Goal: Task Accomplishment & Management: Use online tool/utility

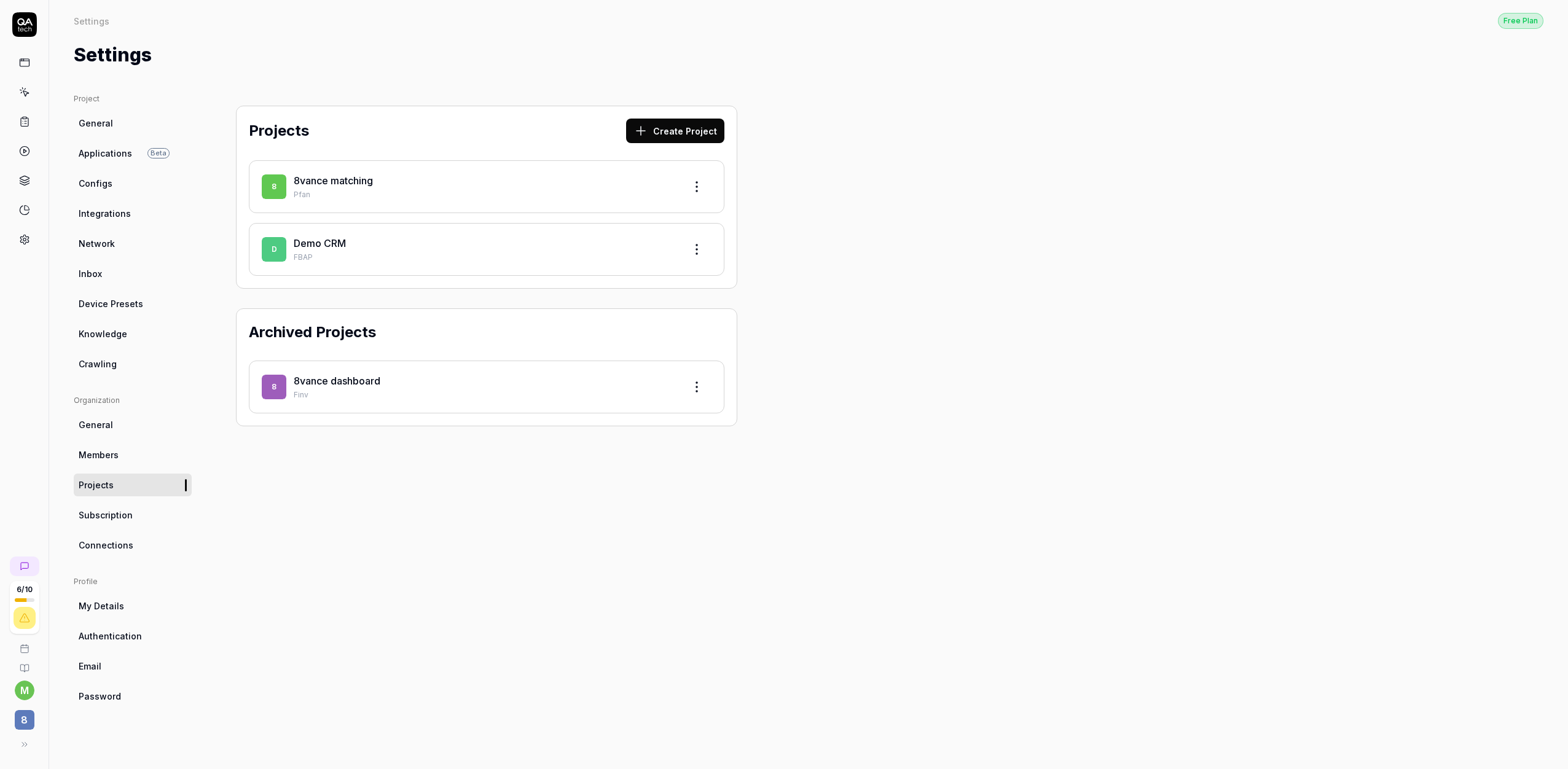
click at [360, 181] on link "8vance matching" at bounding box center [333, 180] width 79 height 12
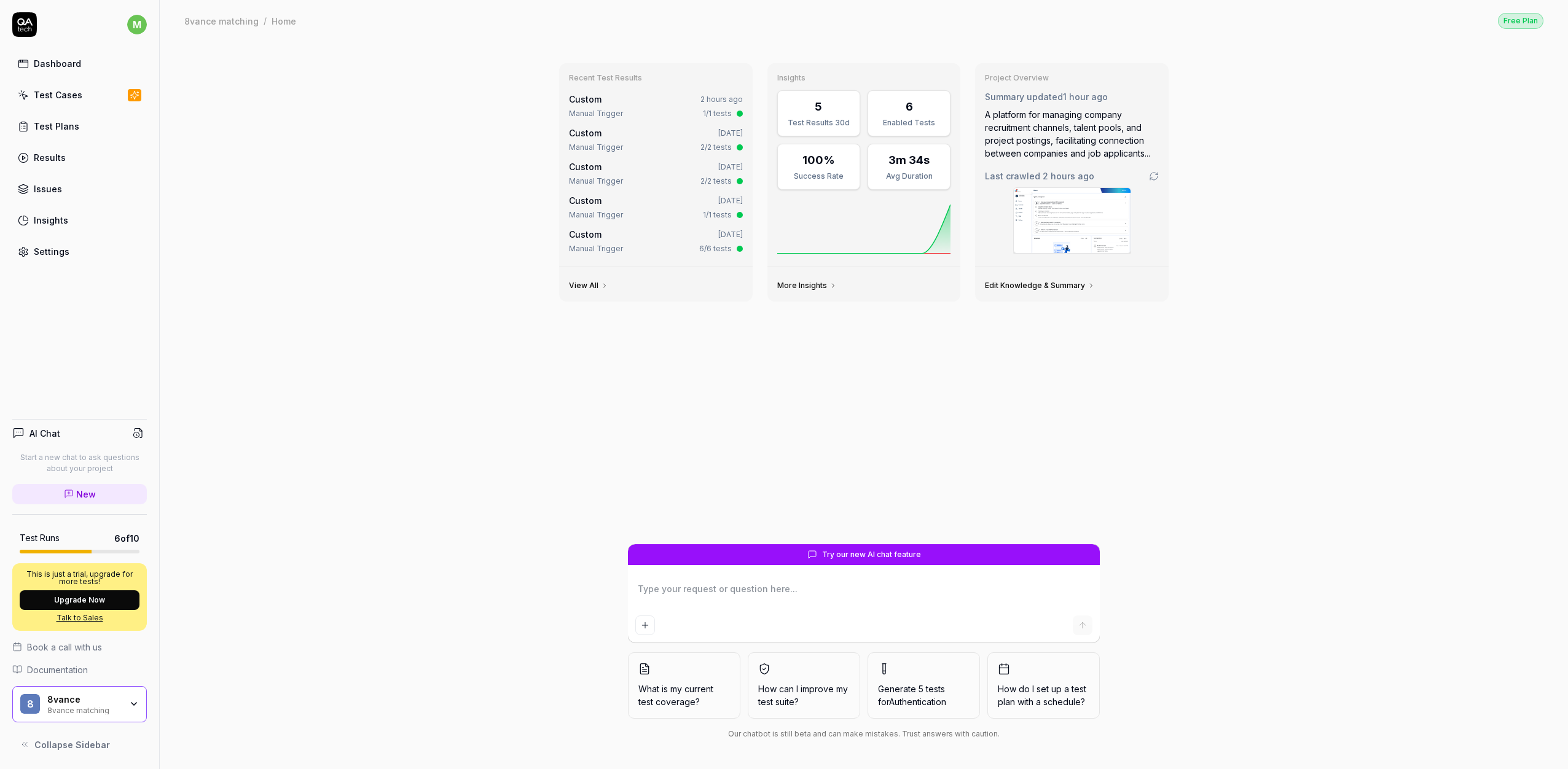
type textarea "*"
click at [63, 104] on link "Test Cases" at bounding box center [79, 95] width 135 height 24
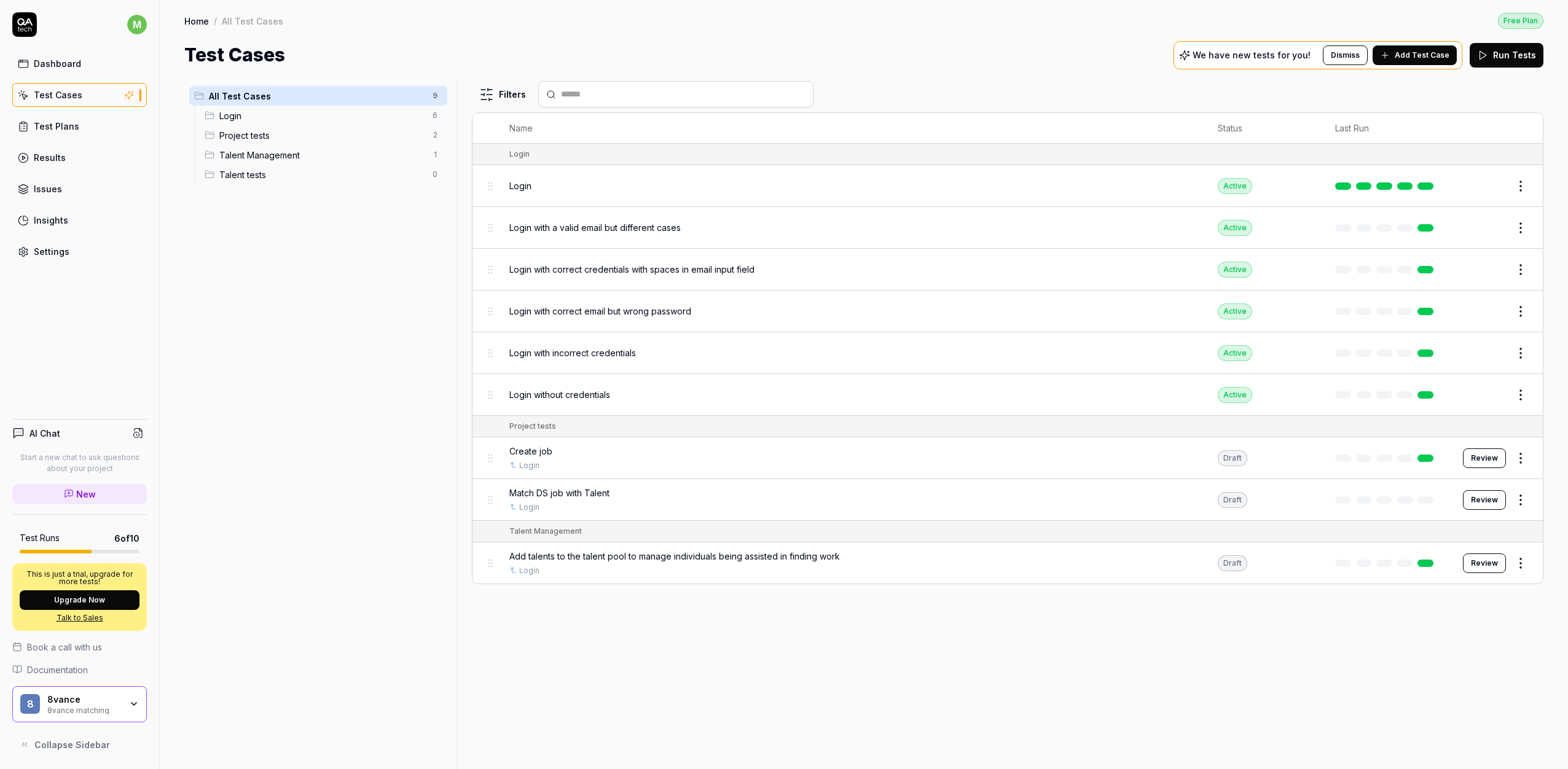
click at [571, 492] on span "Match DS job with Talent" at bounding box center [559, 493] width 100 height 13
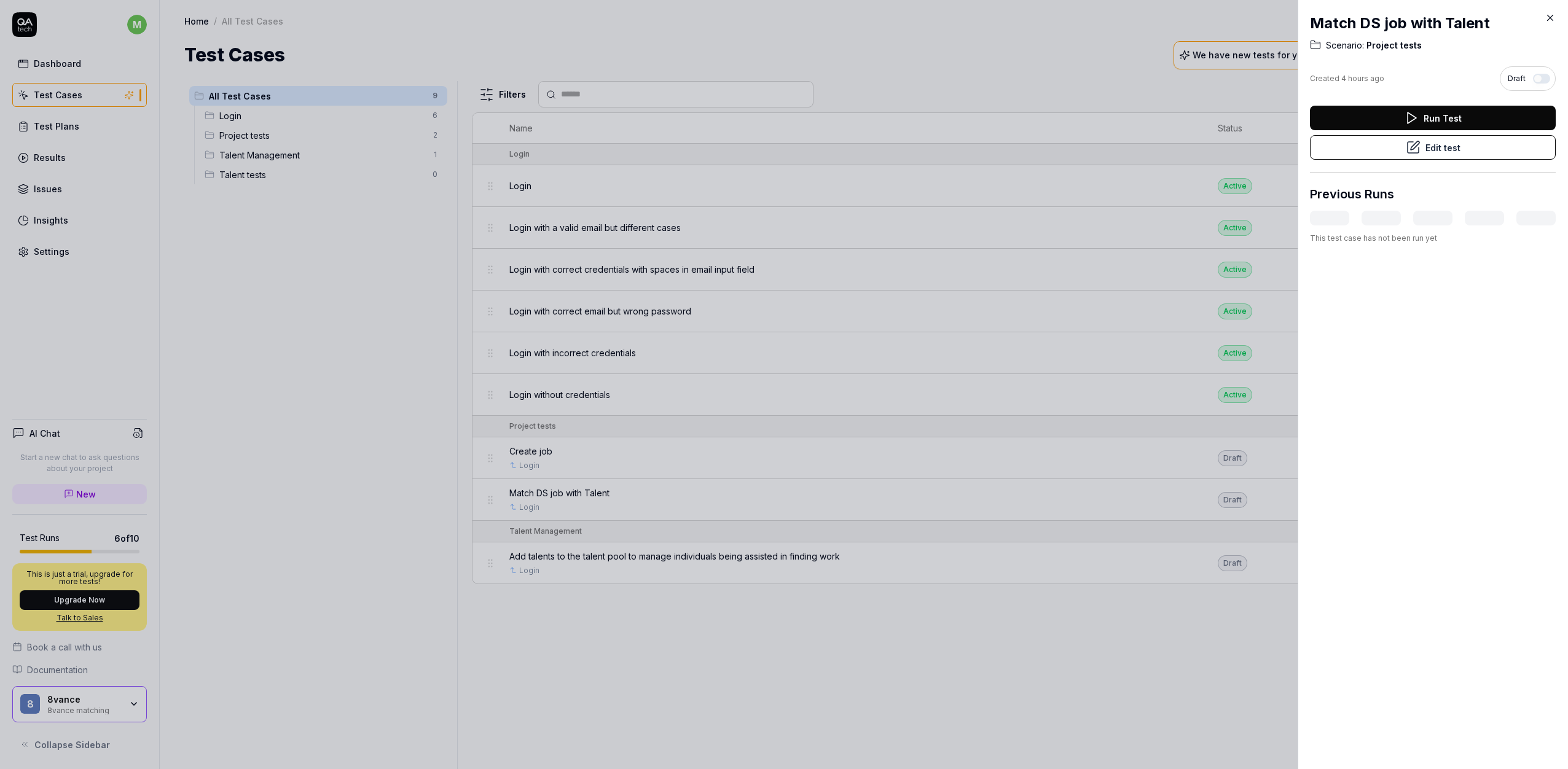
click at [923, 144] on button "Edit test" at bounding box center [1432, 147] width 246 height 25
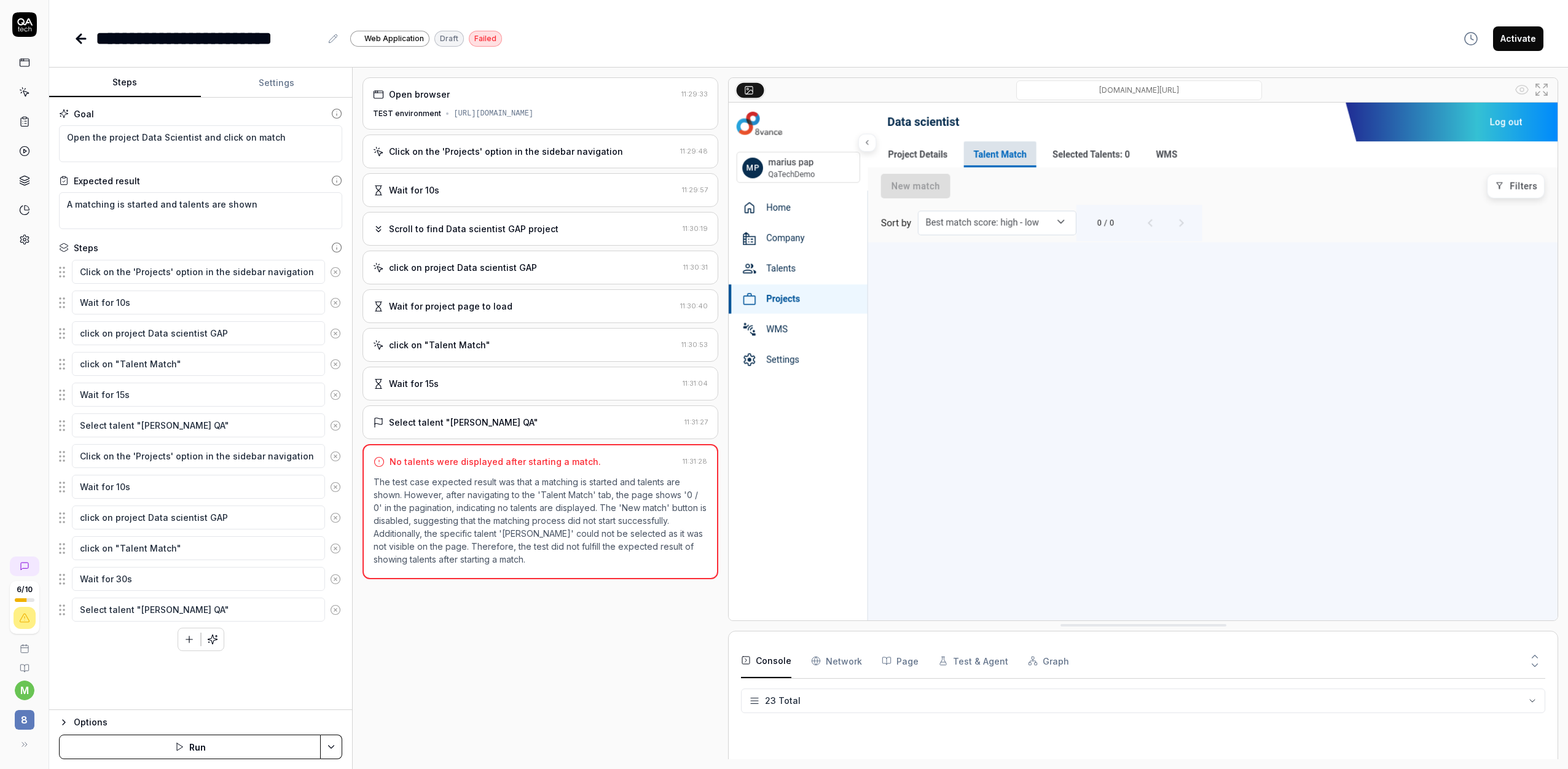
scroll to position [514, 0]
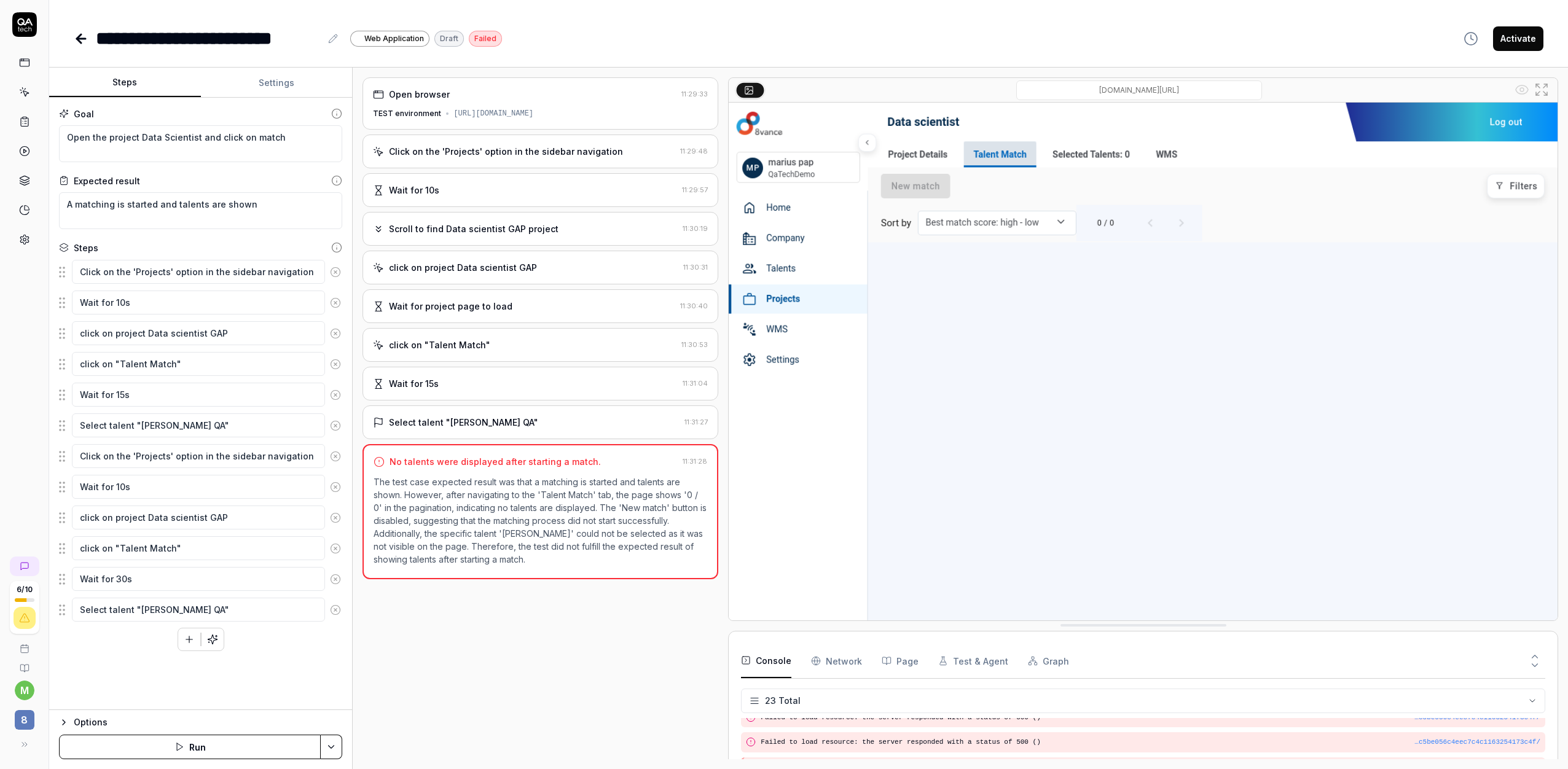
click at [546, 229] on div "Scroll to find Data scientist GAP project" at bounding box center [474, 229] width 170 height 13
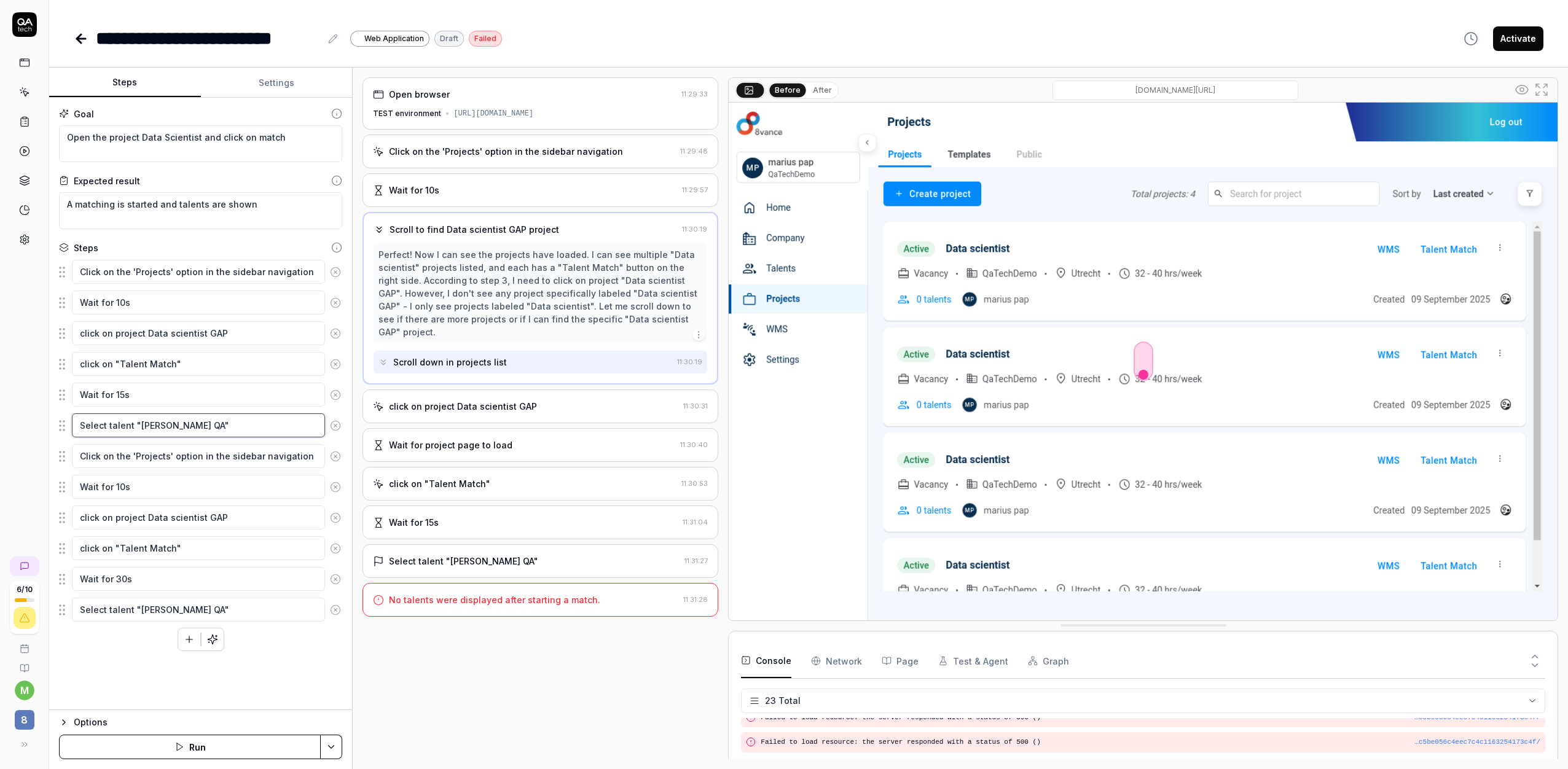
click at [221, 430] on textarea "Select talent "[PERSON_NAME] QA"" at bounding box center [198, 425] width 253 height 24
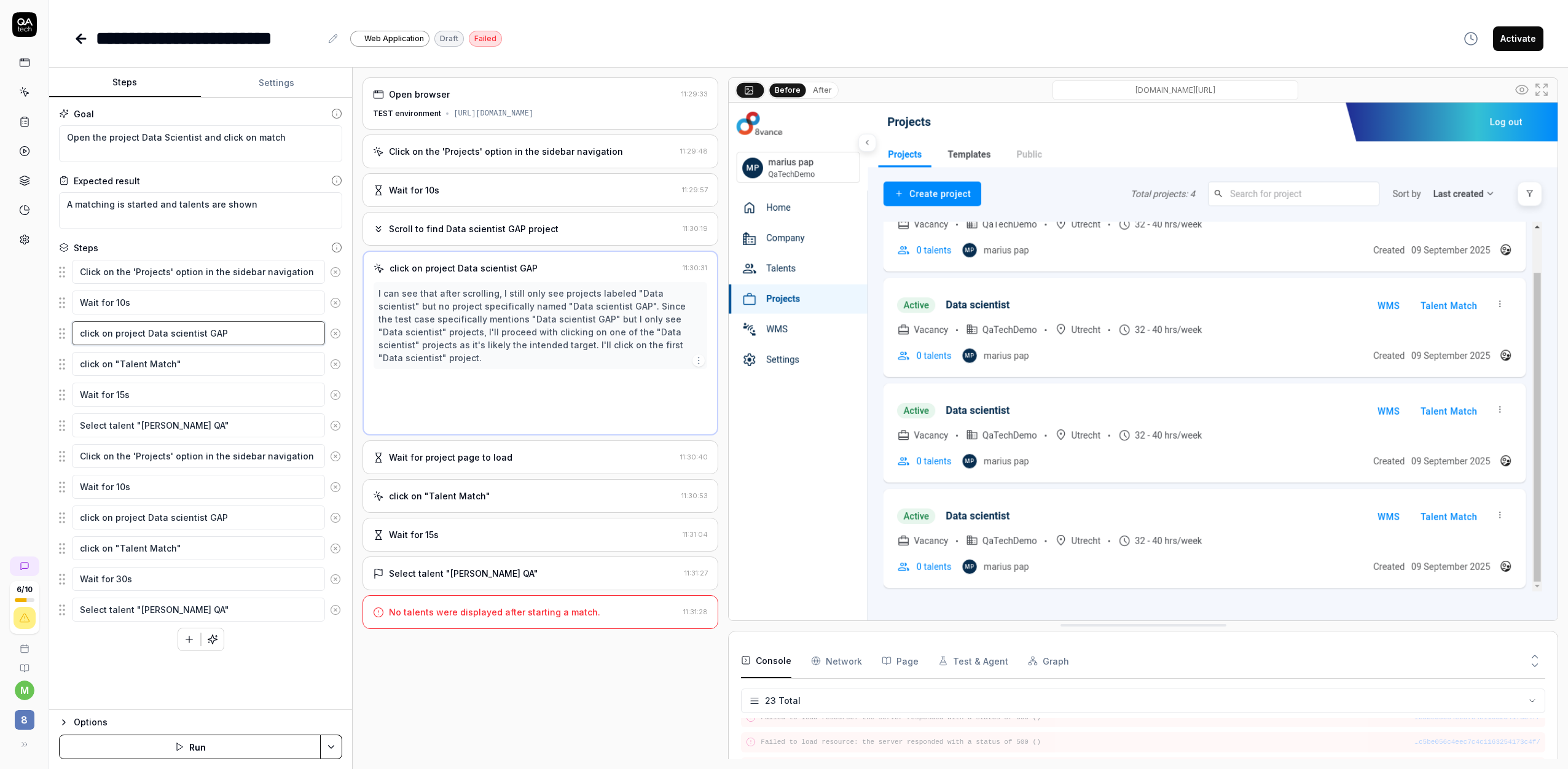
click at [241, 331] on textarea "click on project Data scientist GAP" at bounding box center [198, 333] width 253 height 24
click at [146, 337] on textarea "click on project Data scientist GAP" at bounding box center [198, 333] width 253 height 24
click at [501, 406] on div "Click data scientist project" at bounding box center [450, 413] width 115 height 13
click at [507, 381] on div "Move mouse to data scientist project" at bounding box center [473, 388] width 160 height 13
click at [508, 237] on div "Scroll to find Data scientist GAP project 11:30:19" at bounding box center [540, 228] width 356 height 34
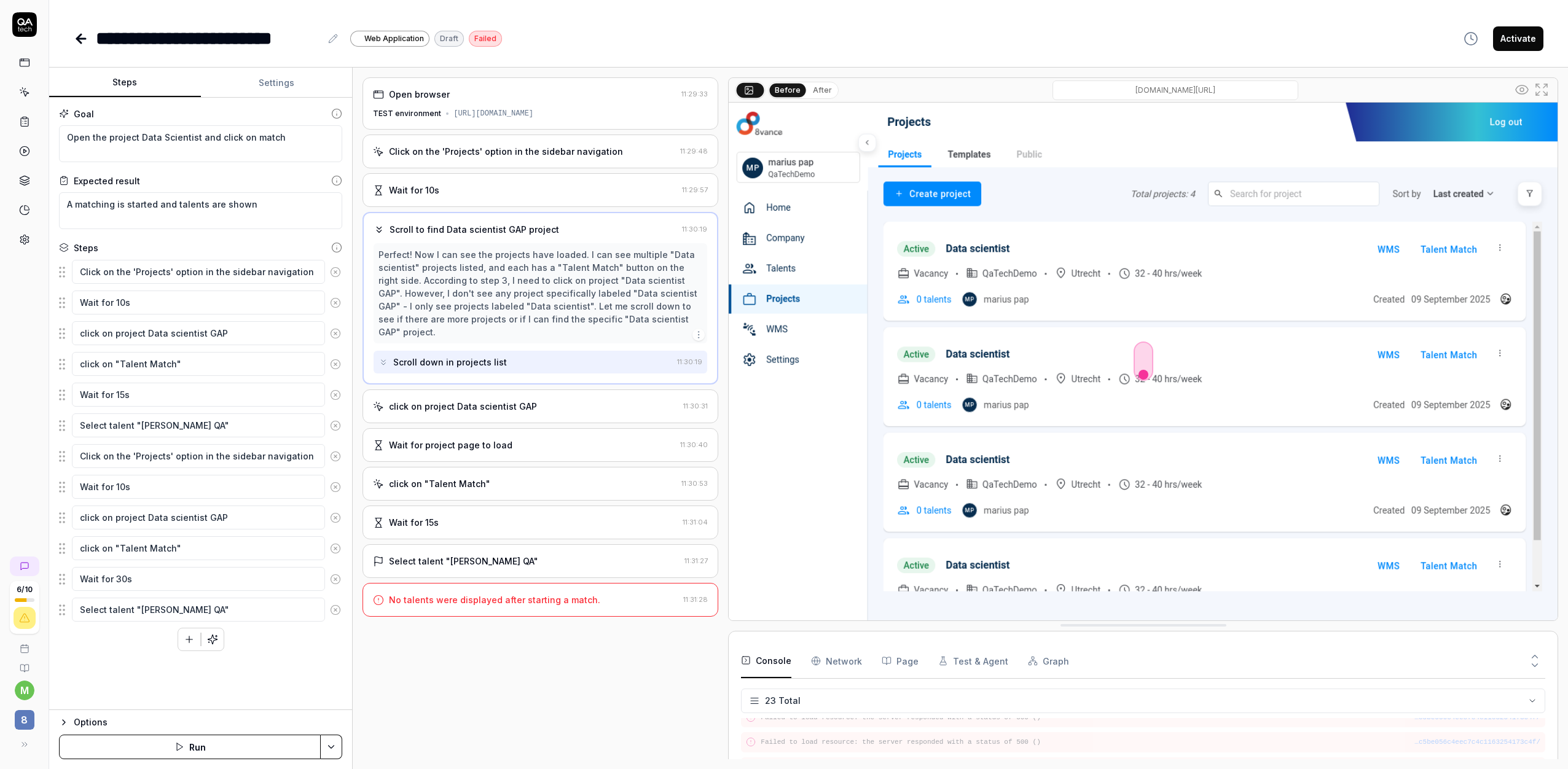
click at [208, 528] on button "Run" at bounding box center [190, 747] width 262 height 25
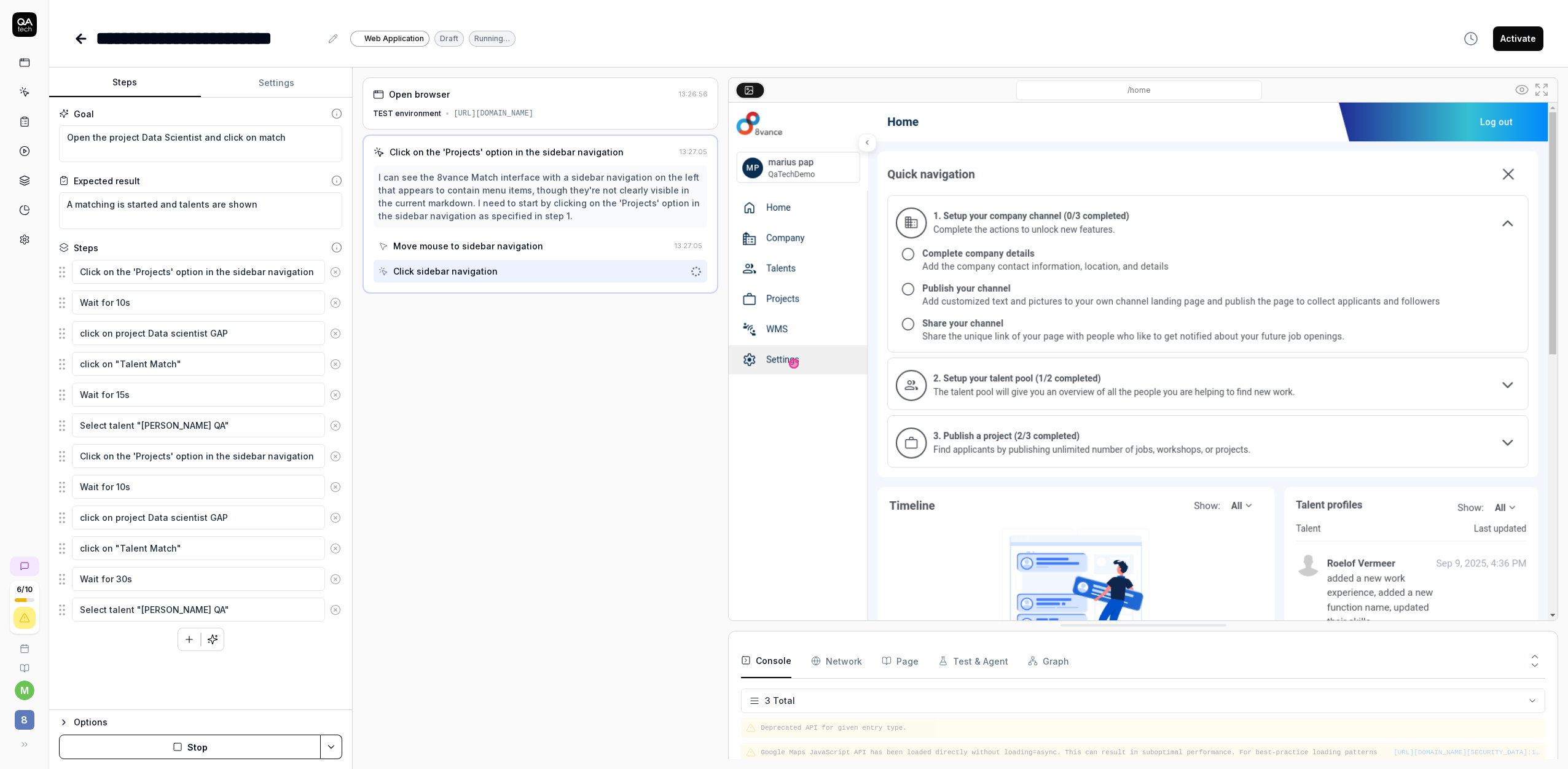
scroll to position [20, 0]
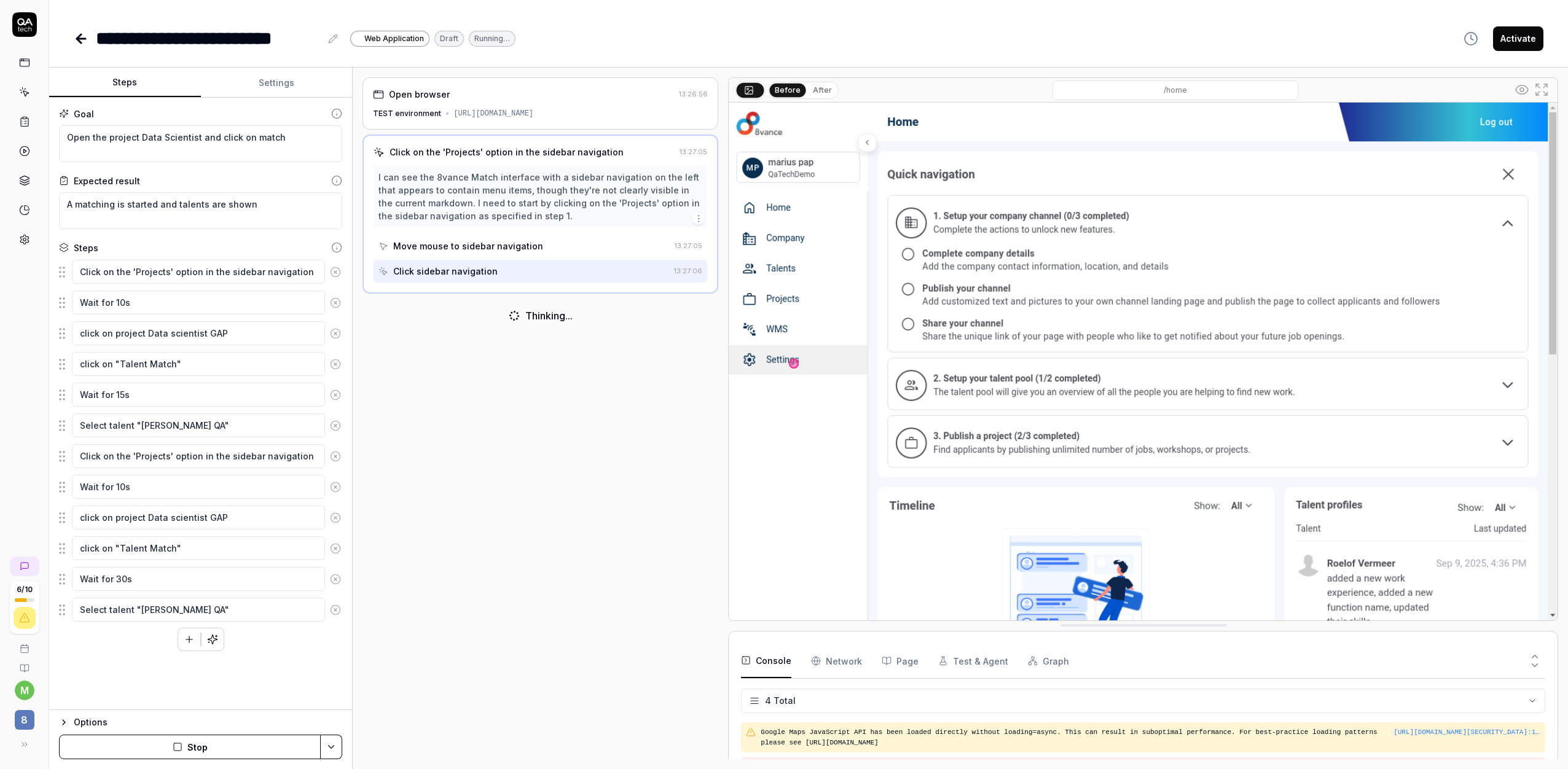
click at [868, 92] on div "/home" at bounding box center [1176, 90] width 674 height 19
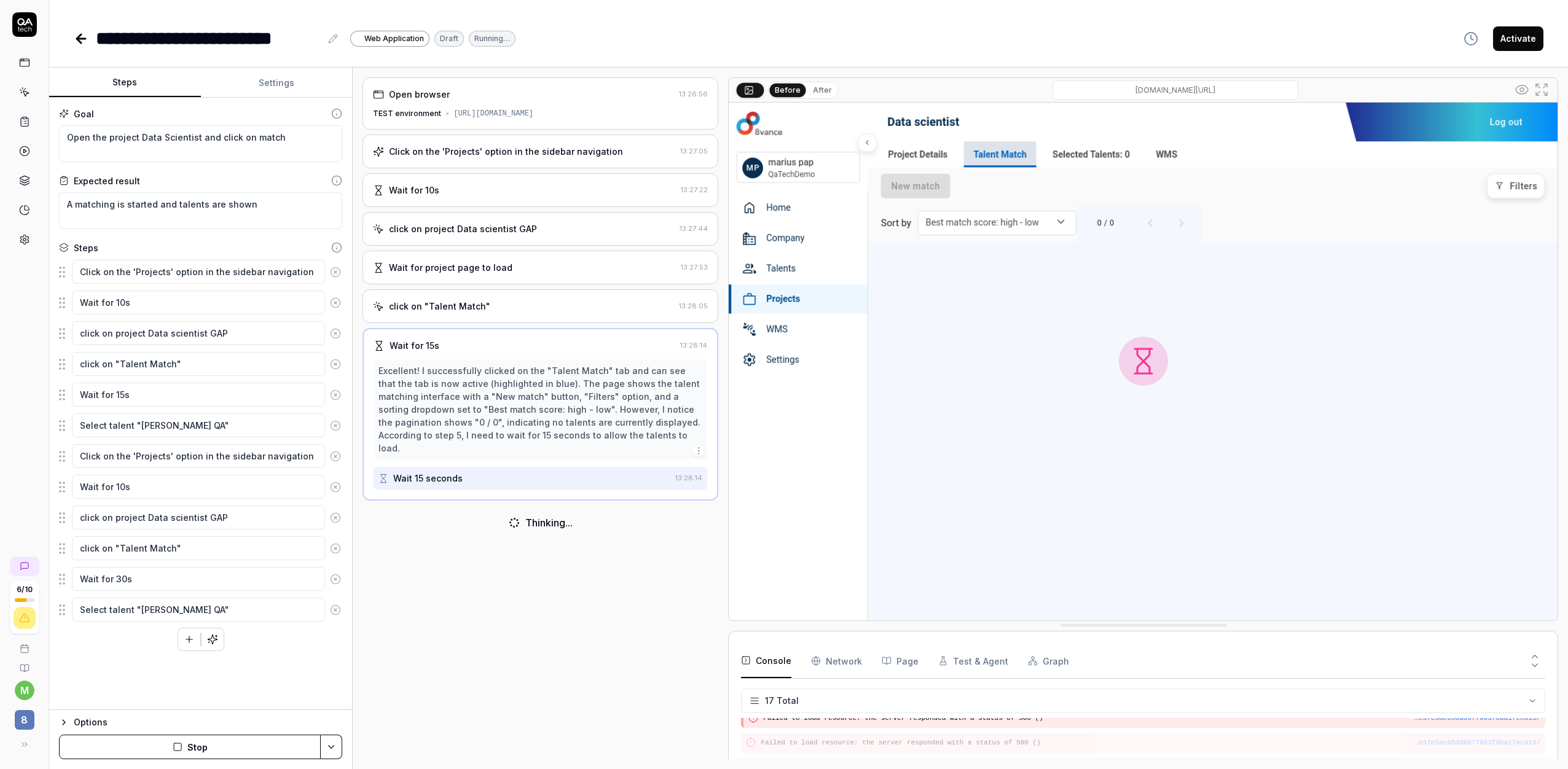
scroll to position [365, 0]
click at [568, 383] on div "Excellent! I successfully clicked on the "Talent Match" tab and can see that th…" at bounding box center [540, 410] width 324 height 90
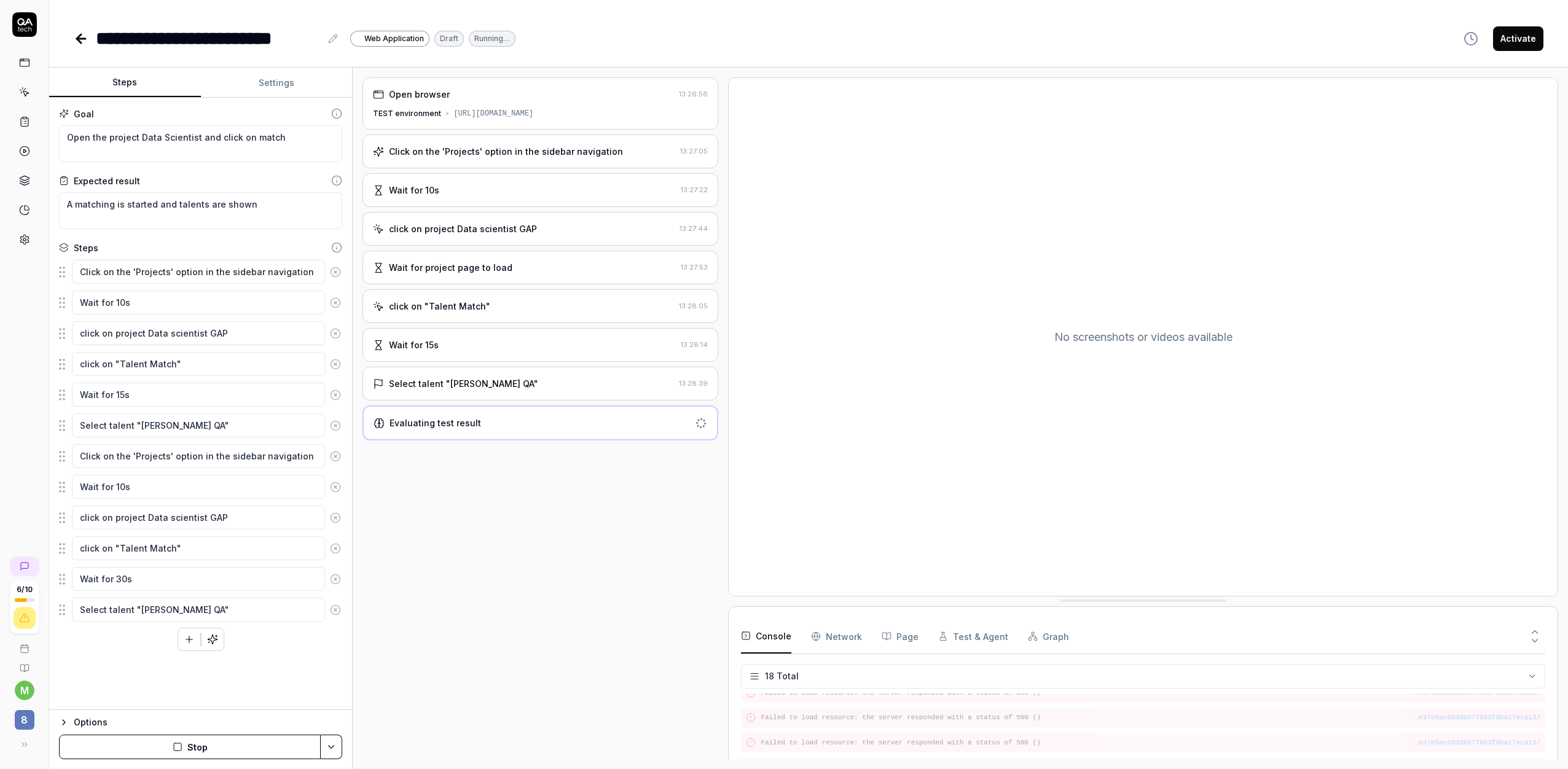
scroll to position [389, 0]
click at [503, 393] on div "Select talent "[PERSON_NAME] QA" 13:28:39" at bounding box center [540, 383] width 356 height 34
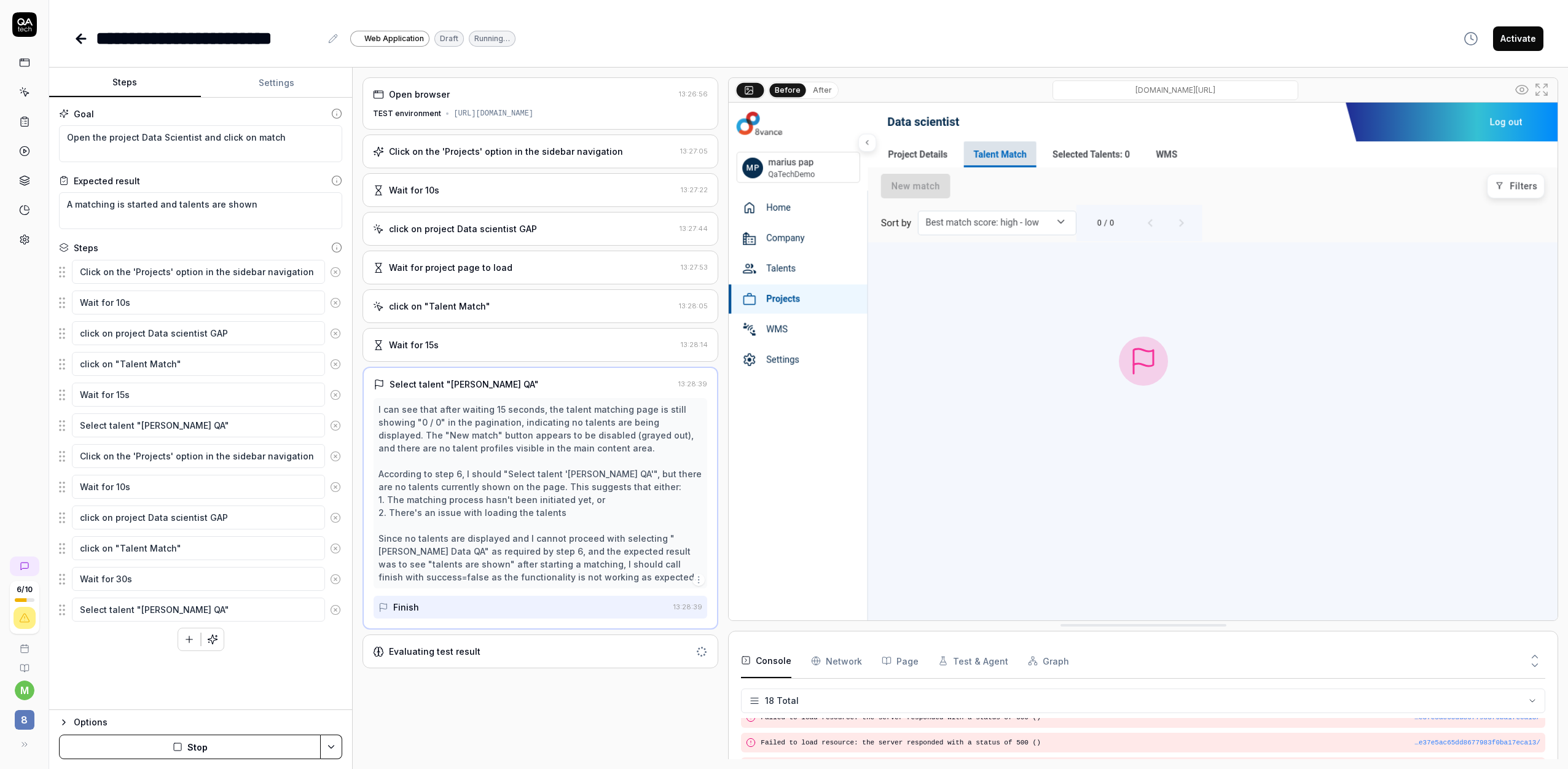
click at [519, 349] on div "Wait for 15s" at bounding box center [524, 345] width 303 height 13
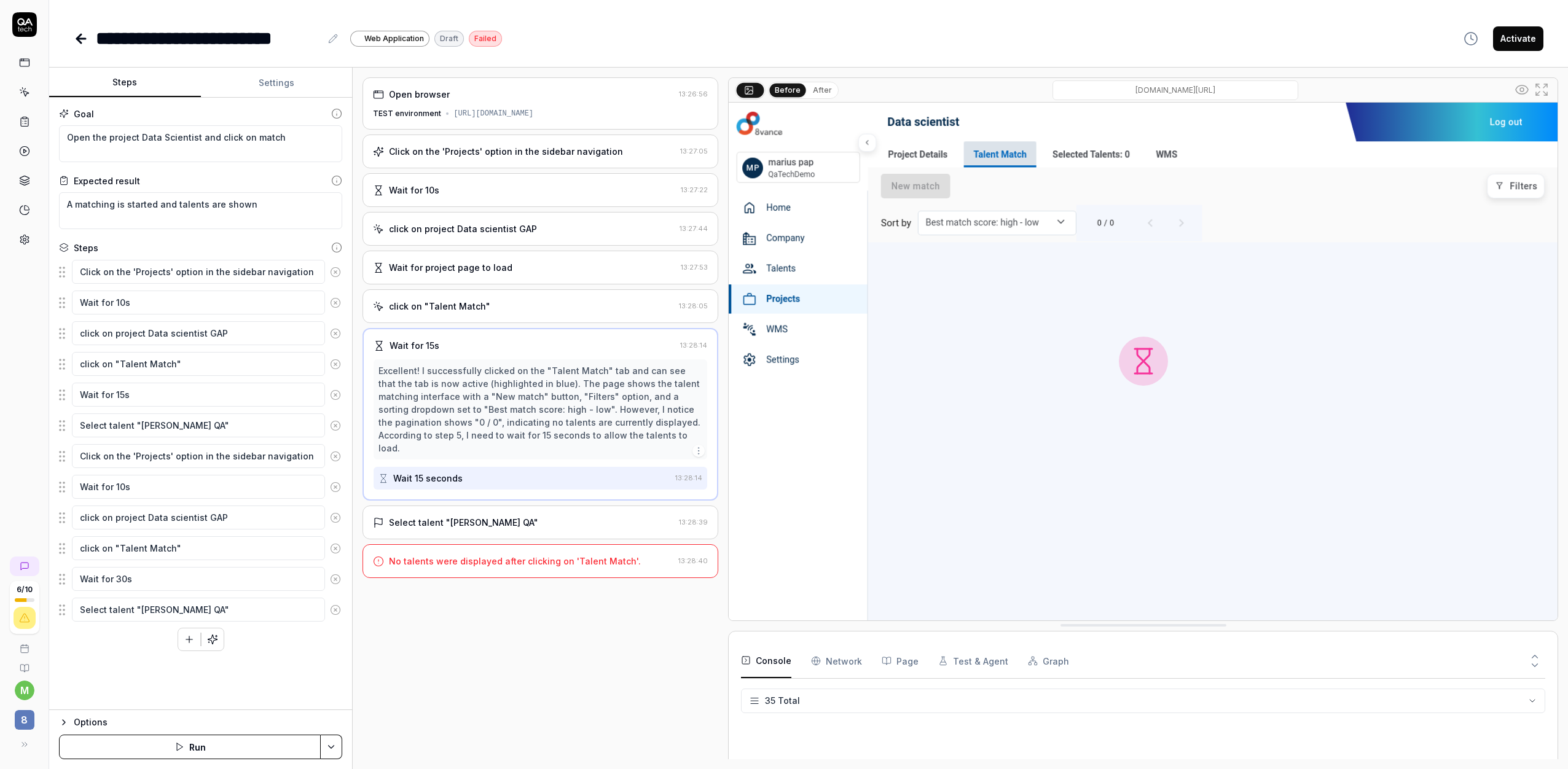
scroll to position [853, 0]
